Goal: Check status

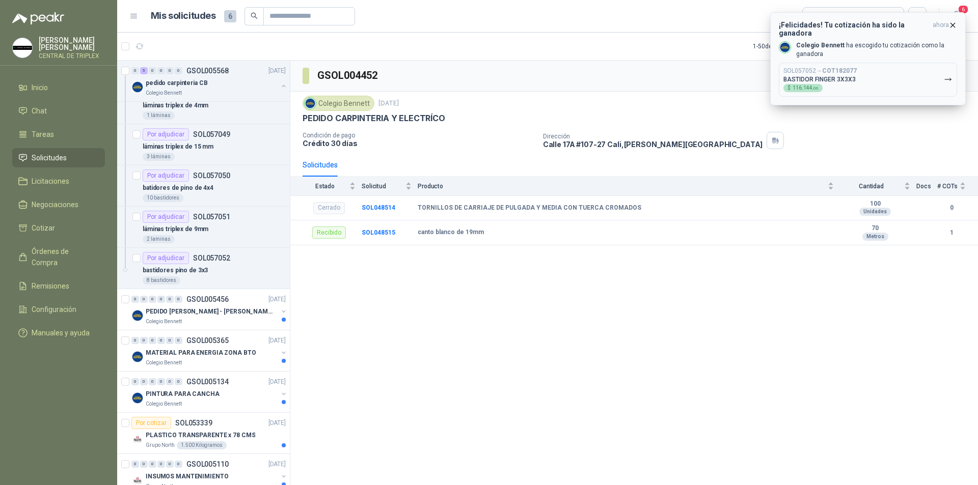
scroll to position [153, 0]
click at [185, 83] on p "pedido carpinteria CB" at bounding box center [177, 83] width 62 height 10
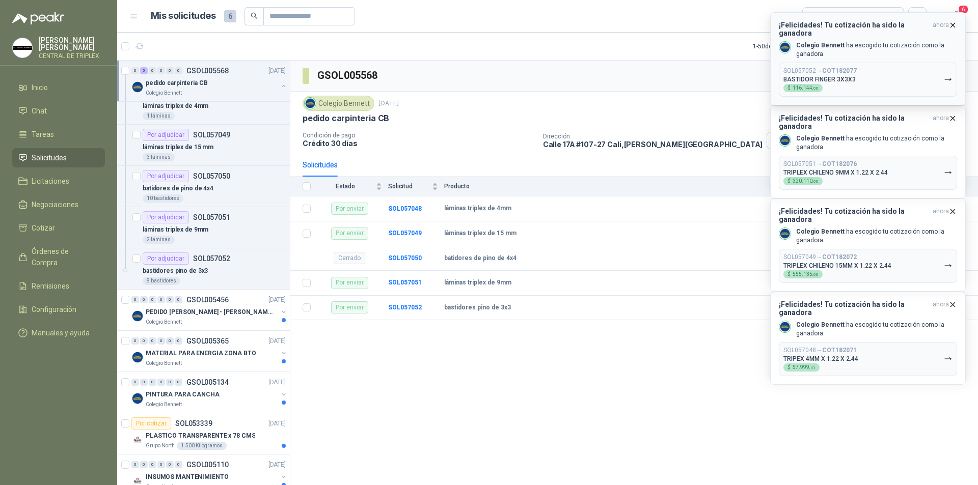
click at [868, 50] on p "Colegio [PERSON_NAME] ha escogido tu cotización como la ganadora" at bounding box center [876, 49] width 161 height 17
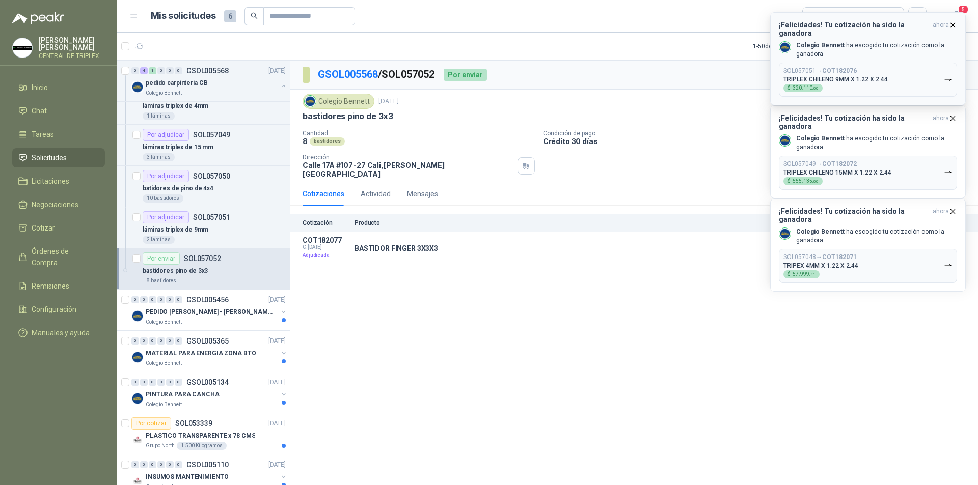
click at [953, 20] on button "¡Felicidades! Tu cotización ha sido la ganadora ahora Colegio [PERSON_NAME] ha …" at bounding box center [868, 58] width 196 height 93
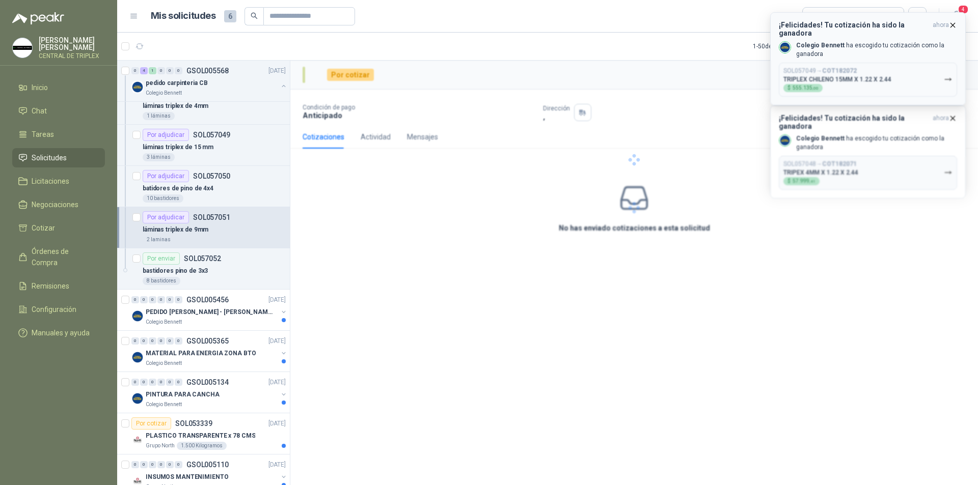
click at [953, 21] on button "¡Felicidades! Tu cotización ha sido la ganadora ahora Colegio [PERSON_NAME] ha …" at bounding box center [868, 58] width 196 height 93
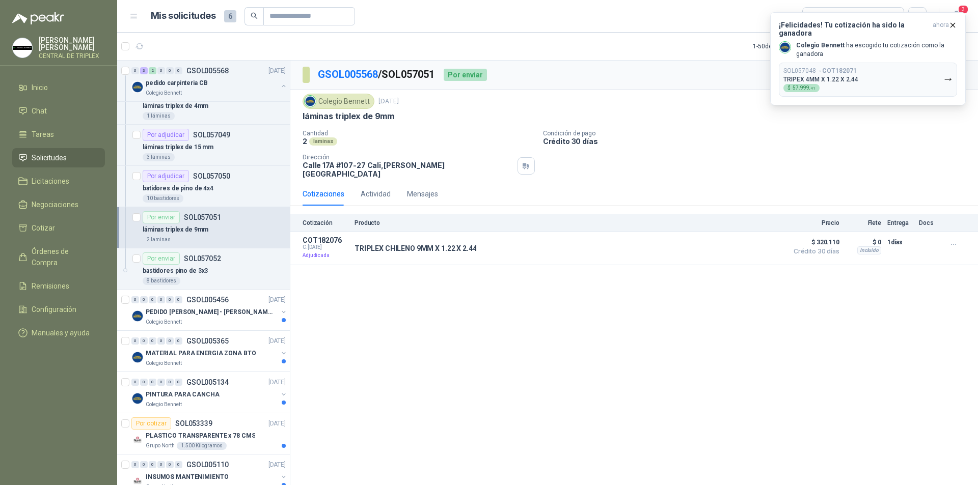
click at [953, 21] on icon "button" at bounding box center [952, 25] width 9 height 9
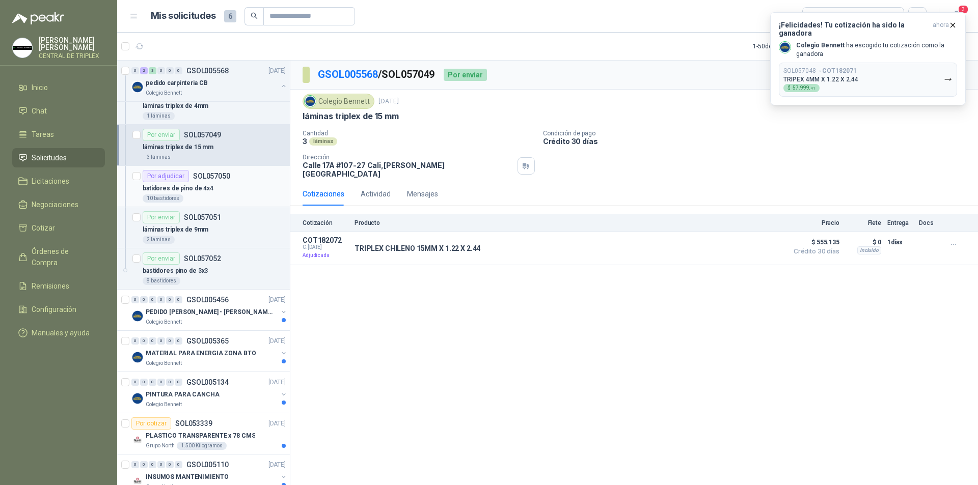
click at [220, 187] on div "batidores de pino de 4x4" at bounding box center [214, 188] width 143 height 12
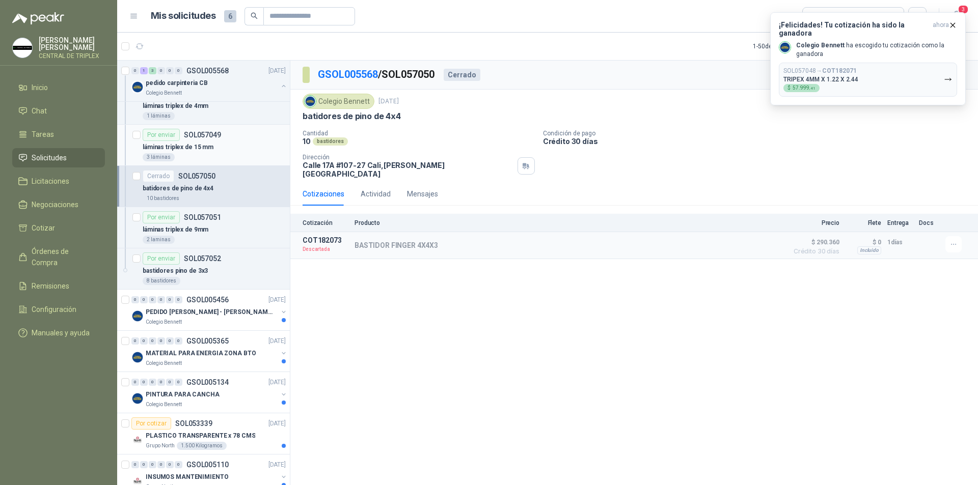
click at [213, 139] on div "Por enviar SOL057049" at bounding box center [182, 135] width 78 height 12
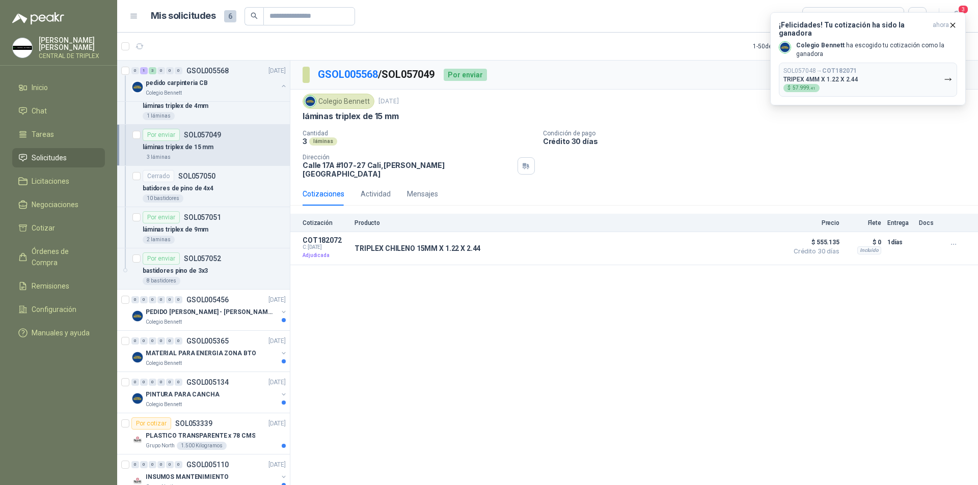
click at [357, 316] on div "GSOL005568 / SOL057049 Por enviar En tránsito Entregado Colegio [PERSON_NAME] […" at bounding box center [633, 275] width 687 height 428
